Goal: Task Accomplishment & Management: Manage account settings

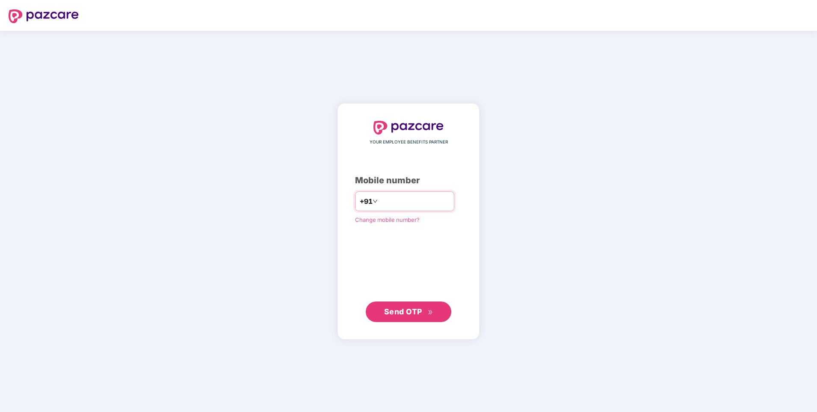
click at [380, 202] on input "number" at bounding box center [415, 201] width 70 height 14
type input "*"
paste input "number"
click at [407, 200] on input "number" at bounding box center [415, 201] width 70 height 14
type input "**********"
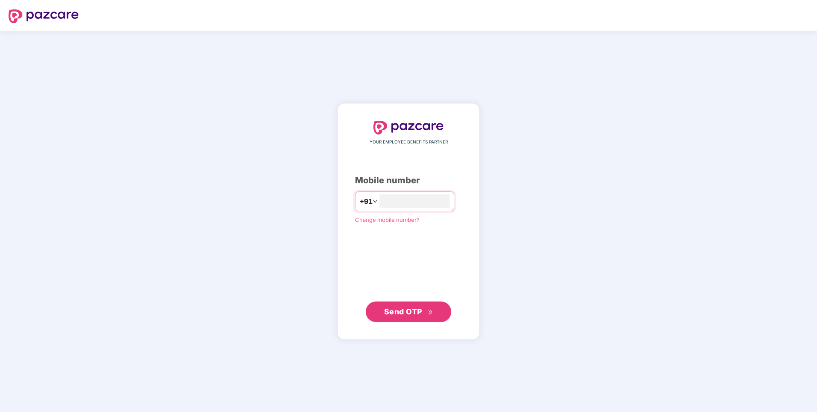
click at [419, 315] on span "Send OTP" at bounding box center [408, 312] width 49 height 12
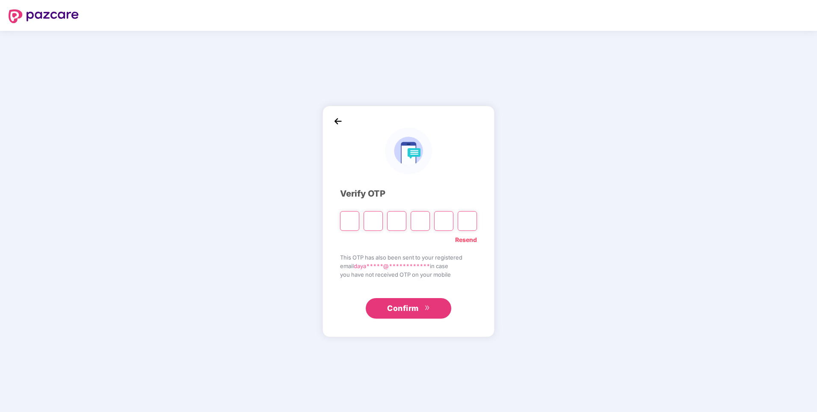
click at [355, 218] on input "Please enter verification code. Digit 1" at bounding box center [349, 221] width 19 height 20
type input "*"
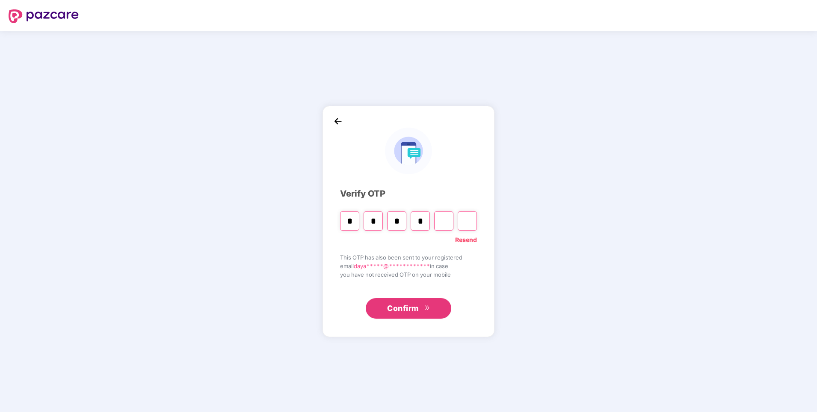
type input "*"
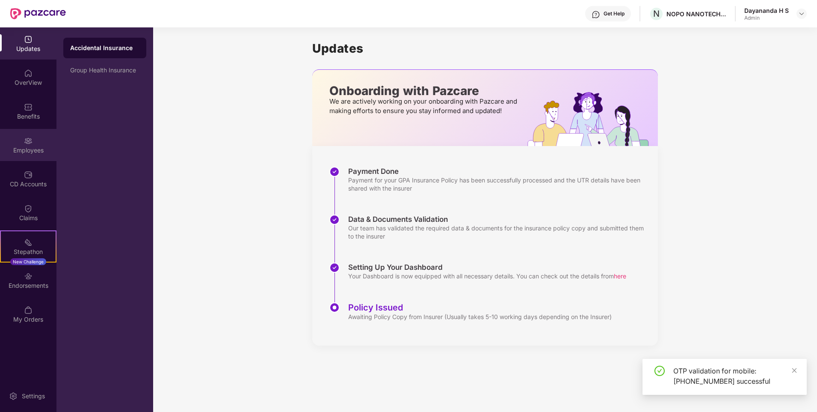
click at [16, 143] on div "Employees" at bounding box center [28, 145] width 56 height 32
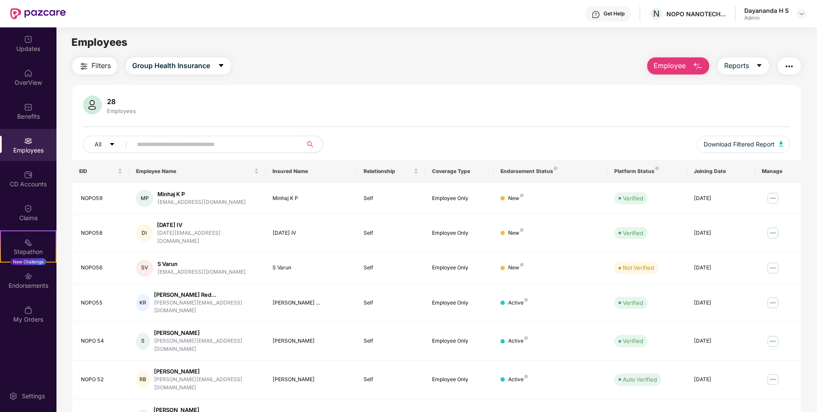
click at [152, 150] on input "text" at bounding box center [214, 144] width 154 height 13
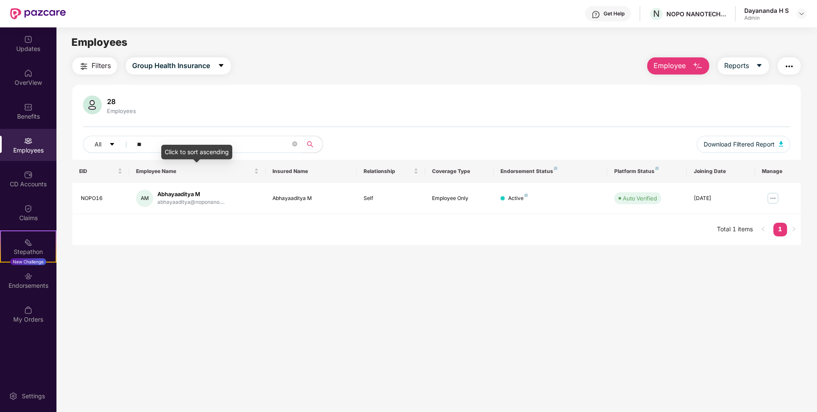
type input "*"
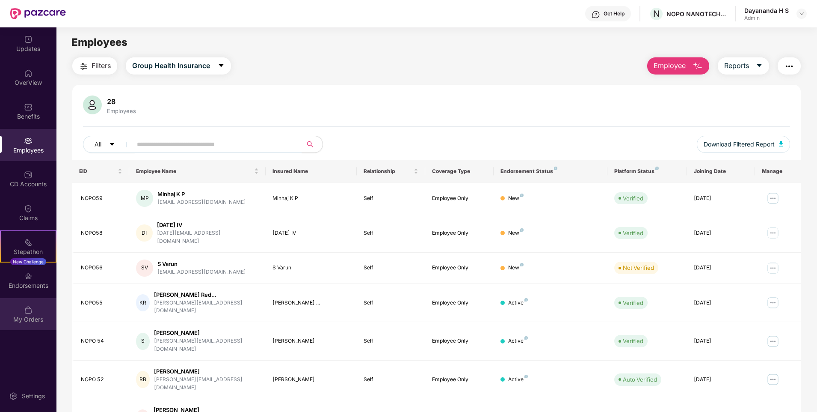
click at [37, 312] on div "My Orders" at bounding box center [28, 314] width 56 height 32
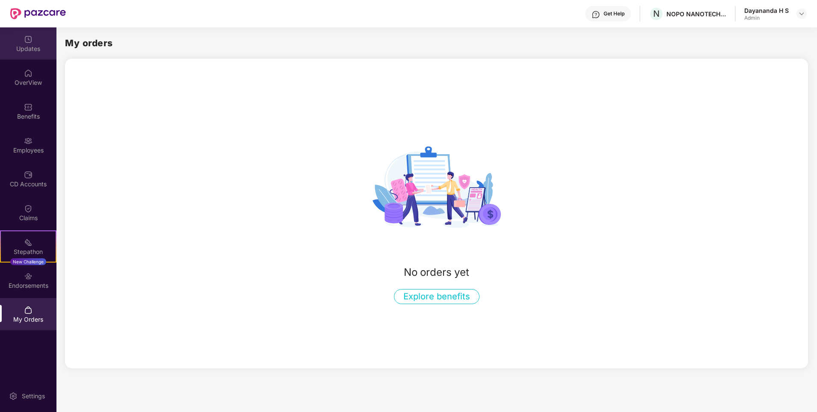
click at [27, 49] on div "Updates" at bounding box center [28, 49] width 56 height 9
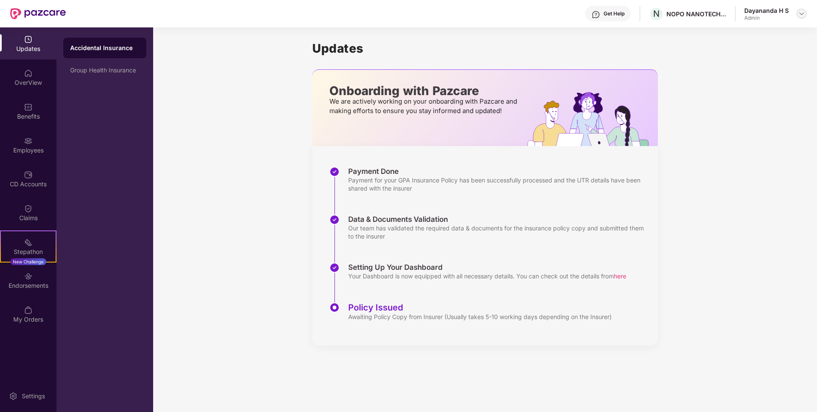
click at [799, 14] on img at bounding box center [802, 13] width 7 height 7
click at [727, 50] on div "Logout" at bounding box center [761, 50] width 111 height 17
